Goal: Task Accomplishment & Management: Use online tool/utility

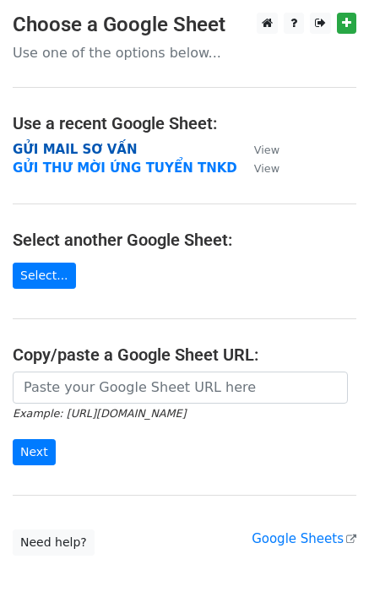
click at [96, 143] on strong "GỬI MAIL SƠ VẤN" at bounding box center [75, 149] width 124 height 15
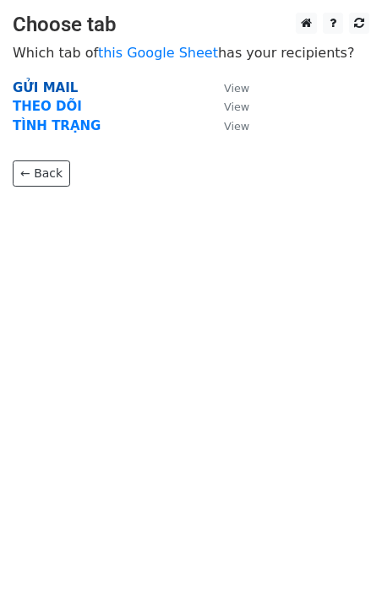
click at [46, 87] on strong "GỬI MAIL" at bounding box center [45, 87] width 65 height 15
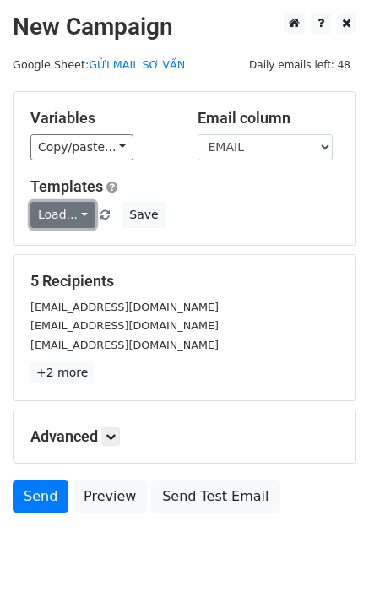
click at [65, 215] on link "Load..." at bounding box center [62, 215] width 65 height 26
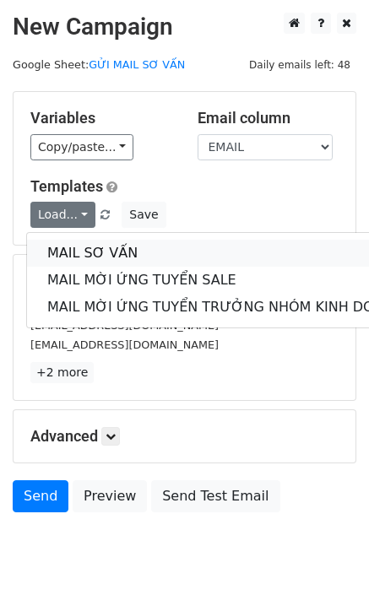
click at [78, 250] on link "MAIL SƠ VẤN" at bounding box center [225, 253] width 396 height 27
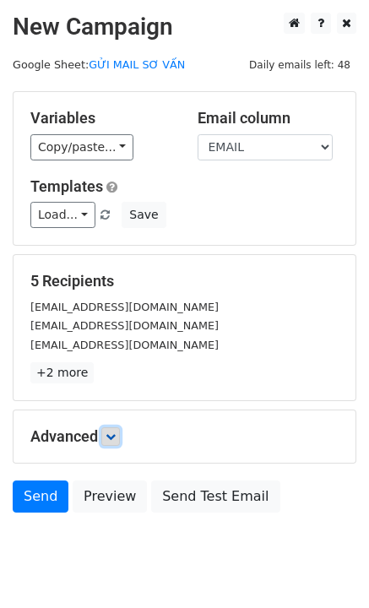
click at [116, 434] on icon at bounding box center [111, 437] width 10 height 10
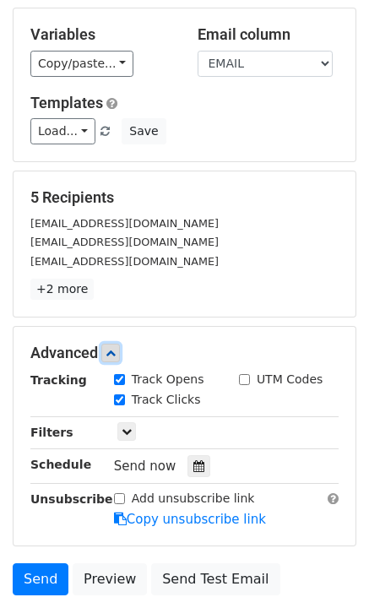
scroll to position [169, 0]
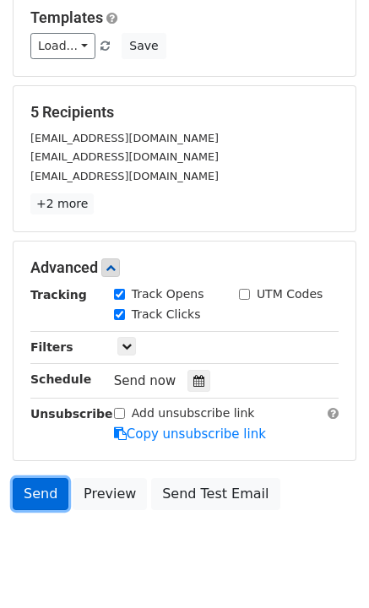
click at [40, 497] on link "Send" at bounding box center [41, 494] width 56 height 32
